Goal: Obtain resource: Download file/media

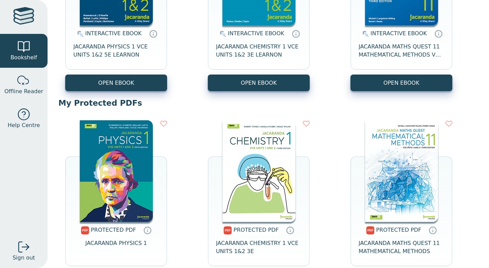
scroll to position [239, 0]
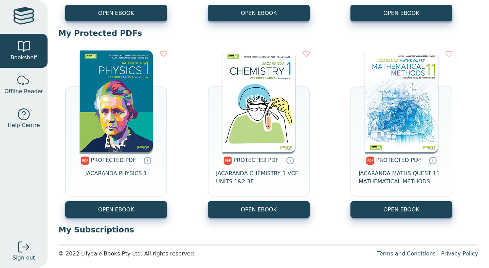
click at [117, 107] on img at bounding box center [116, 102] width 73 height 102
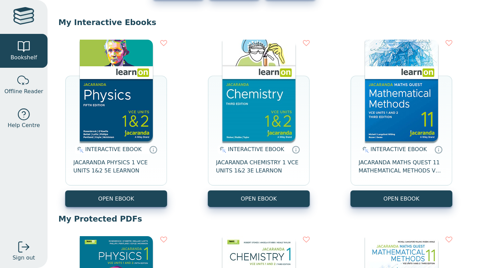
scroll to position [54, 0]
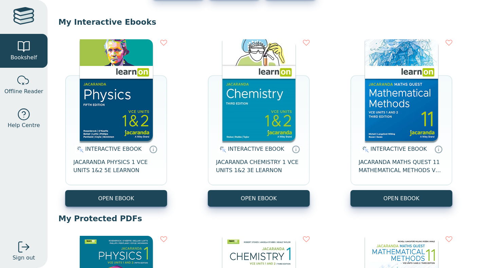
click at [174, 112] on div "INTERACTIVE EBOOK JACARANDA PHYSICS 1 VCE UNITS 1&2 5E LEARNON OPEN EBOOK INTER…" at bounding box center [267, 123] width 419 height 181
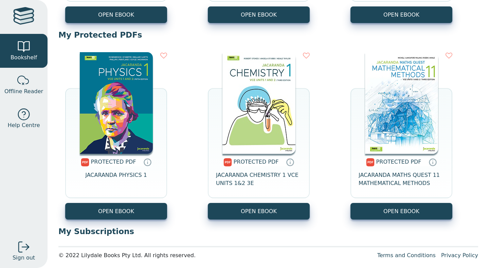
scroll to position [240, 0]
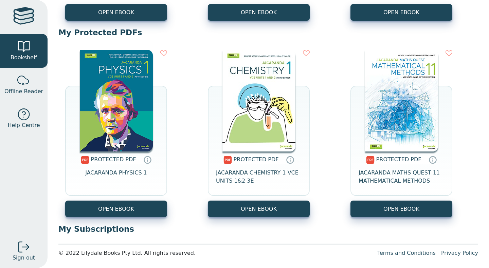
click at [186, 123] on div "PROTECTED PDF JACARANDA PHYSICS 1 OPEN EBOOK PROTECTED PDF" at bounding box center [267, 133] width 419 height 181
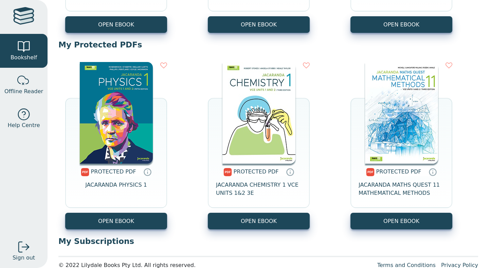
scroll to position [240, 0]
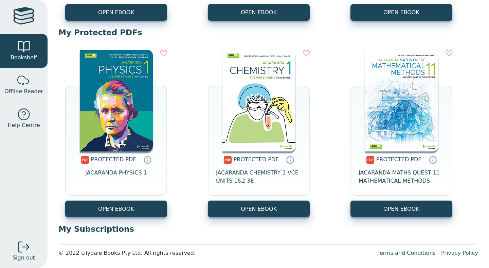
click at [247, 112] on img at bounding box center [258, 101] width 73 height 102
click at [244, 130] on img at bounding box center [258, 101] width 73 height 102
